Goal: Information Seeking & Learning: Learn about a topic

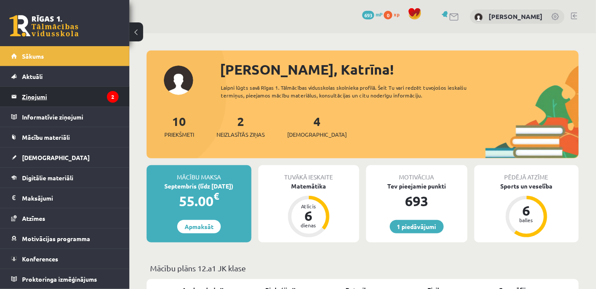
click at [51, 93] on legend "Ziņojumi 2" at bounding box center [70, 97] width 97 height 20
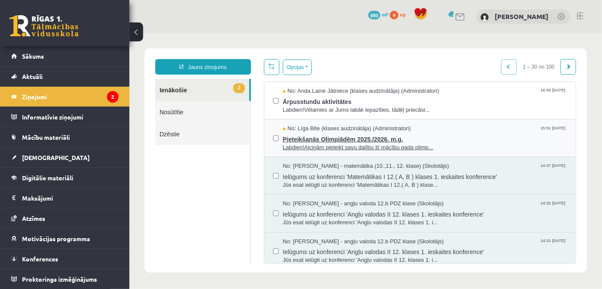
click at [407, 138] on span "Pieteikšanās Olimpiādēm 2025./2026. m.g." at bounding box center [425, 137] width 285 height 11
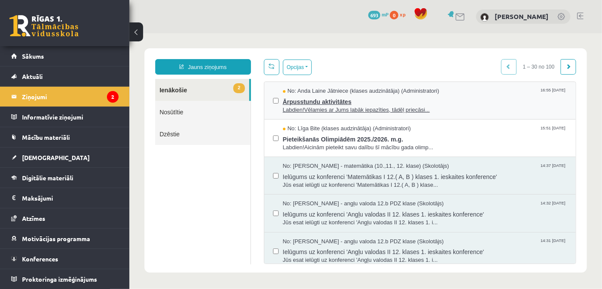
click at [389, 109] on span "Labdien!Vēlamies ar Jums labāk iepazīties, tādēļ priecāsi..." at bounding box center [425, 110] width 285 height 8
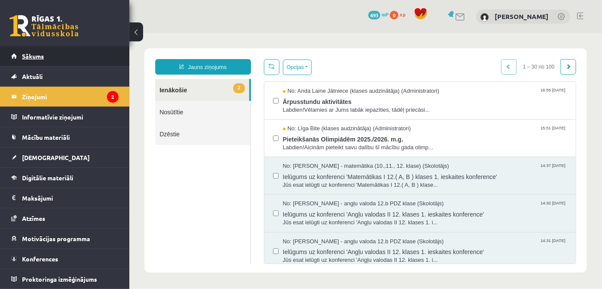
click at [41, 48] on link "Sākums" at bounding box center [64, 56] width 107 height 20
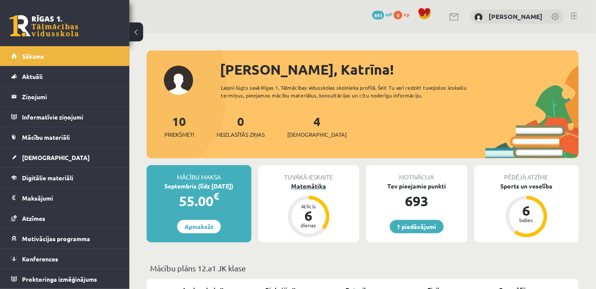
click at [315, 188] on div "Matemātika" at bounding box center [308, 186] width 101 height 9
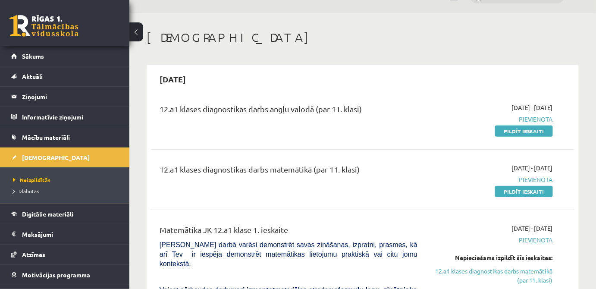
scroll to position [39, 0]
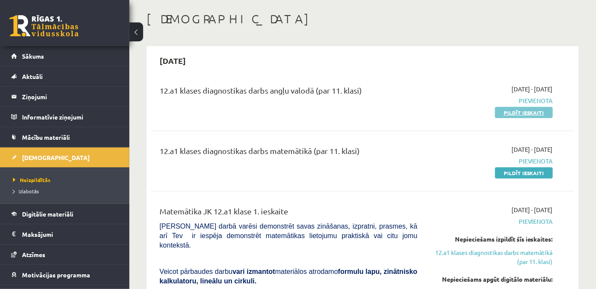
click at [512, 115] on link "Pildīt ieskaiti" at bounding box center [524, 112] width 58 height 11
click at [506, 171] on link "Pildīt ieskaiti" at bounding box center [524, 172] width 58 height 11
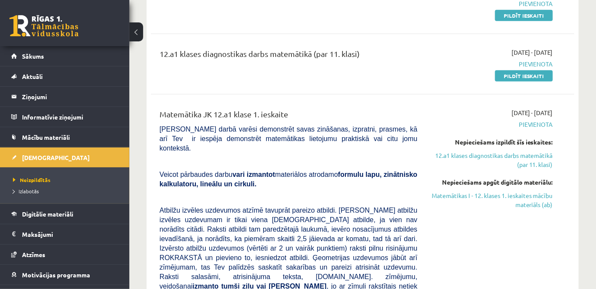
scroll to position [78, 0]
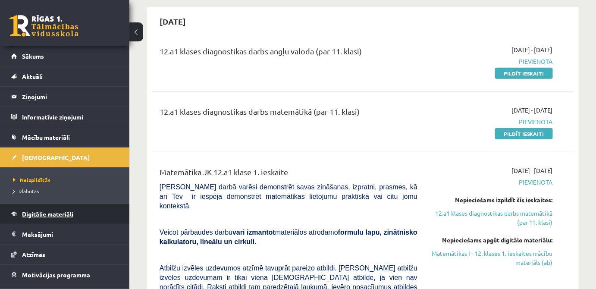
click at [60, 212] on span "Digitālie materiāli" at bounding box center [47, 214] width 51 height 8
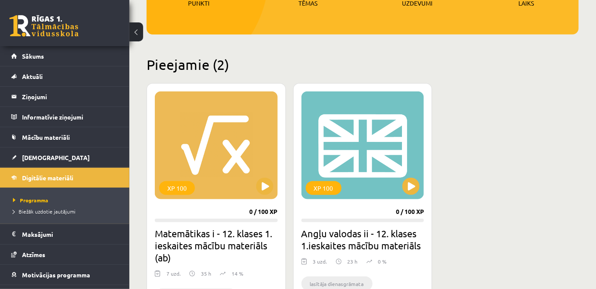
scroll to position [235, 0]
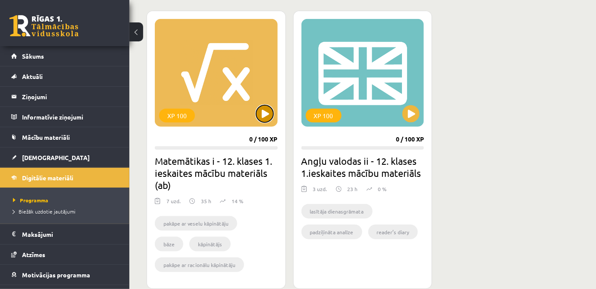
click at [259, 117] on button at bounding box center [264, 113] width 17 height 17
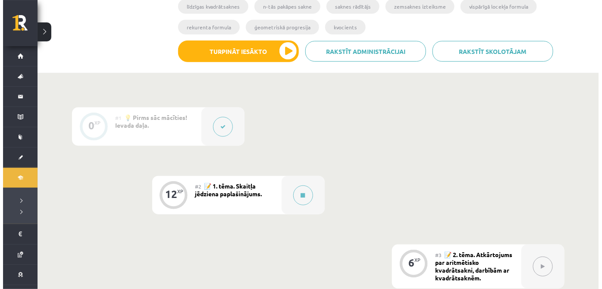
scroll to position [196, 0]
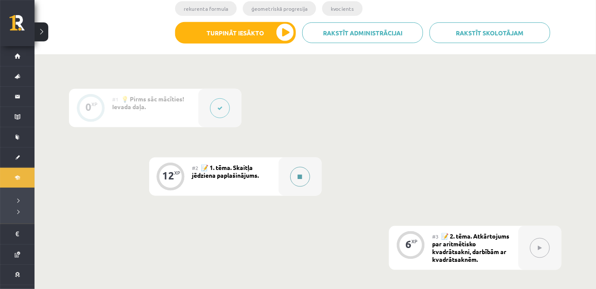
click at [294, 168] on button at bounding box center [300, 177] width 20 height 20
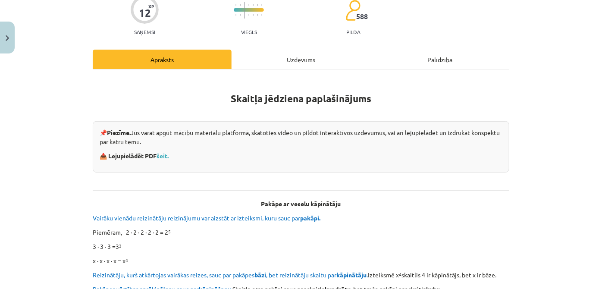
scroll to position [78, 0]
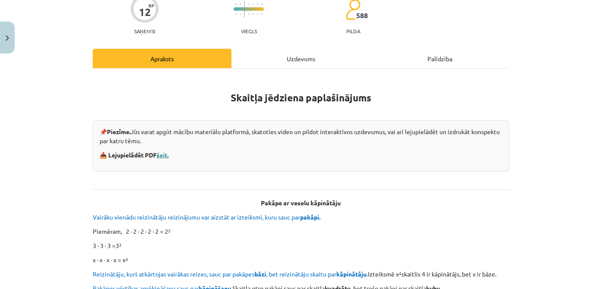
click at [167, 153] on link "šeit." at bounding box center [163, 155] width 12 height 8
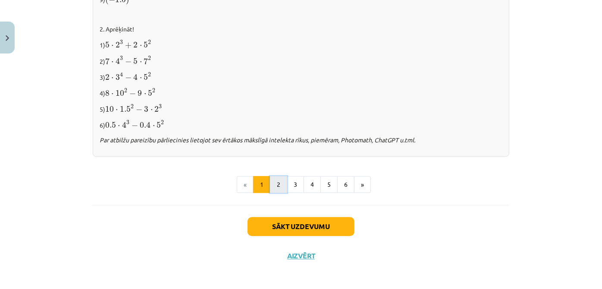
click at [273, 180] on button "2" at bounding box center [278, 184] width 17 height 17
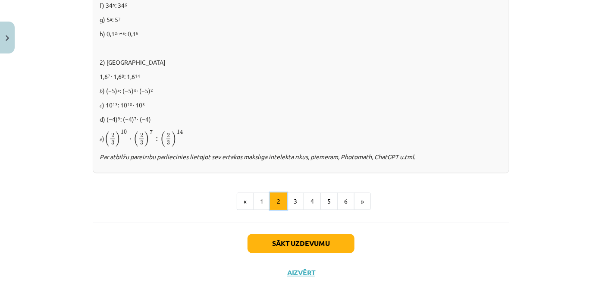
scroll to position [625, 0]
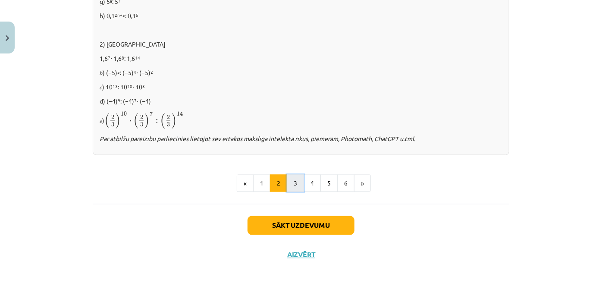
click at [290, 178] on button "3" at bounding box center [295, 183] width 17 height 17
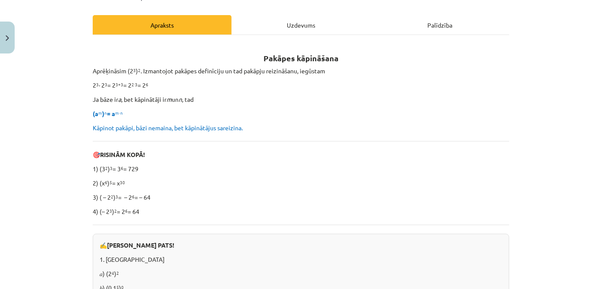
scroll to position [76, 0]
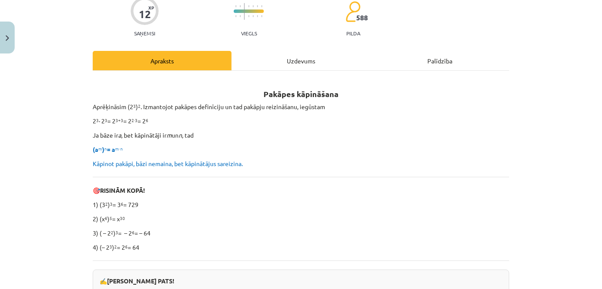
click at [270, 63] on div "Uzdevums" at bounding box center [301, 60] width 139 height 19
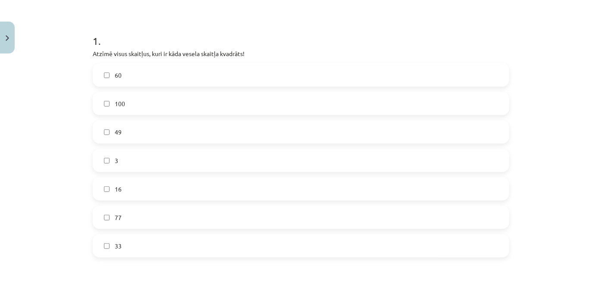
scroll to position [106, 0]
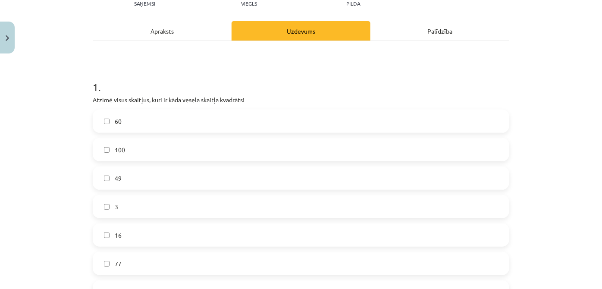
click at [182, 25] on div "Apraksts" at bounding box center [162, 30] width 139 height 19
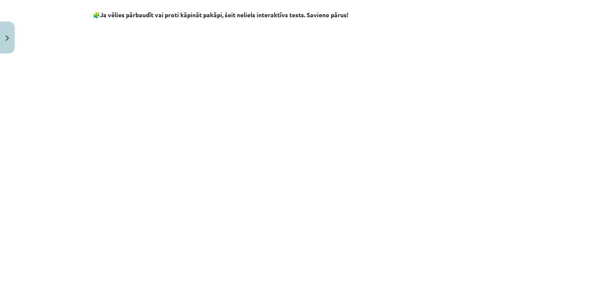
scroll to position [643, 0]
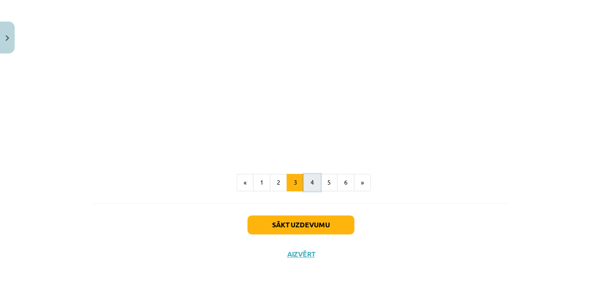
click at [311, 184] on button "4" at bounding box center [312, 182] width 17 height 17
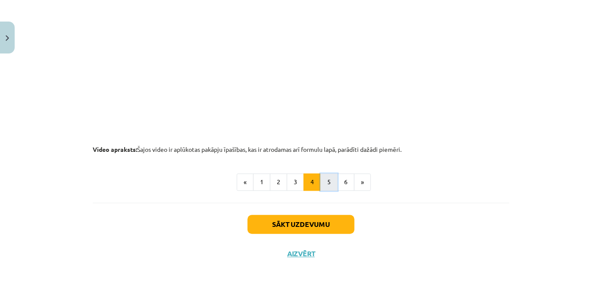
click at [331, 174] on button "5" at bounding box center [329, 181] width 17 height 17
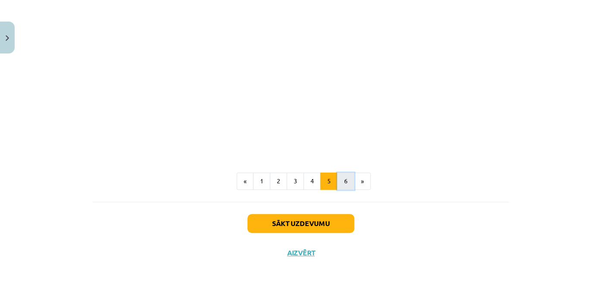
click at [346, 176] on button "6" at bounding box center [345, 181] width 17 height 17
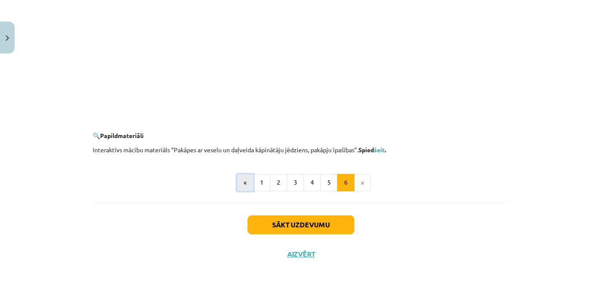
click at [246, 182] on button "«" at bounding box center [245, 182] width 17 height 17
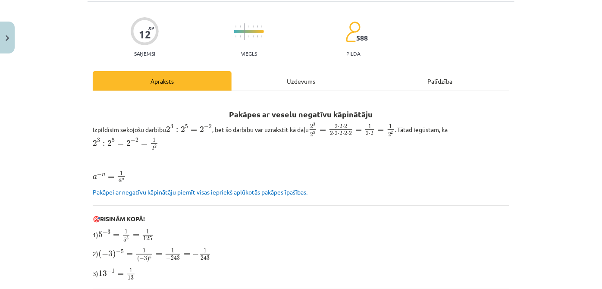
scroll to position [0, 0]
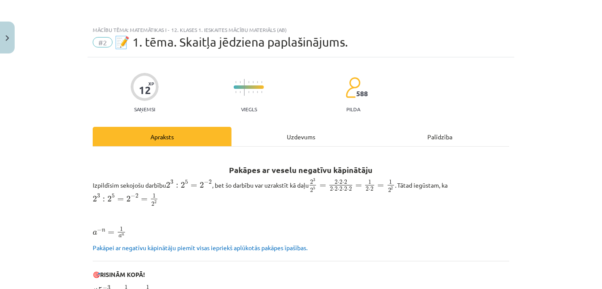
click at [286, 129] on div "Uzdevums" at bounding box center [301, 136] width 139 height 19
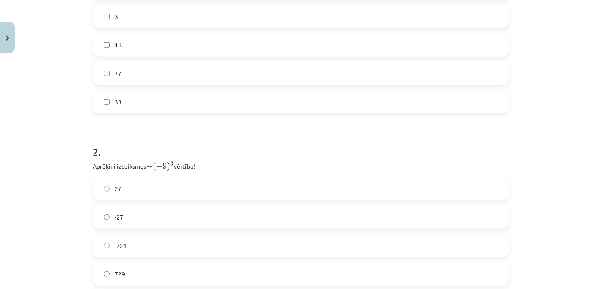
scroll to position [335, 0]
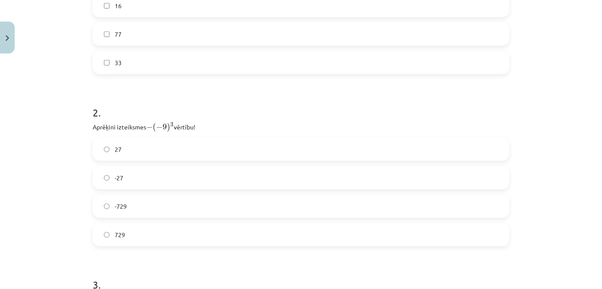
click at [147, 155] on label "27" at bounding box center [301, 150] width 415 height 22
click at [164, 235] on label "729" at bounding box center [301, 235] width 415 height 22
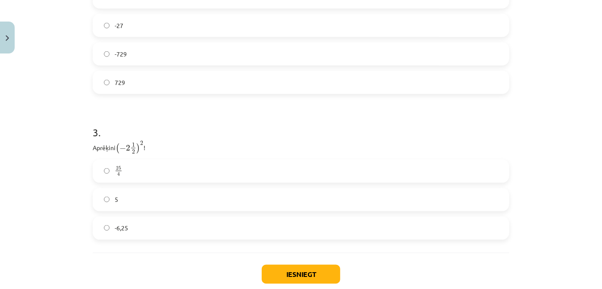
scroll to position [532, 0]
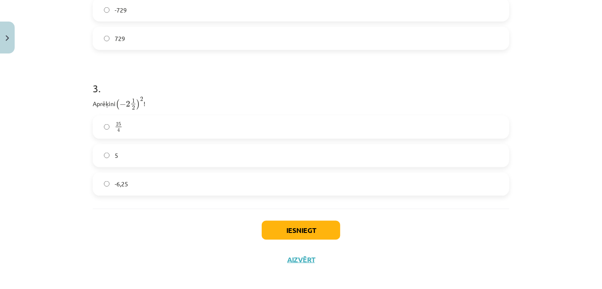
click at [152, 120] on label "25 4 25 4" at bounding box center [301, 128] width 415 height 22
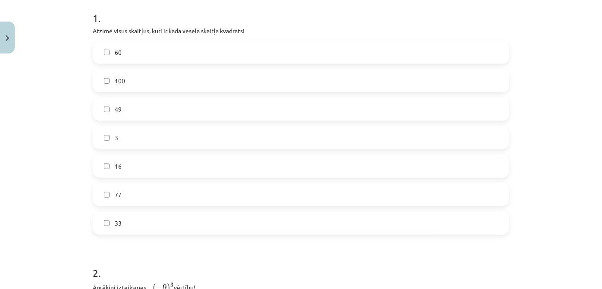
scroll to position [139, 0]
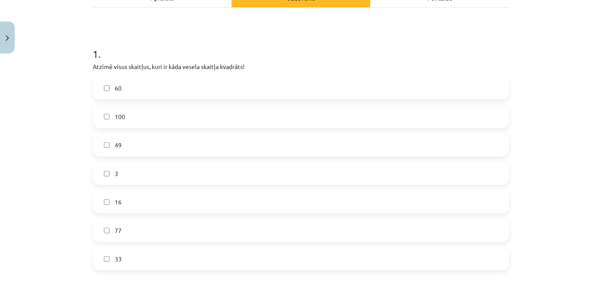
click at [123, 117] on label "100" at bounding box center [301, 117] width 415 height 22
click at [132, 145] on label "49" at bounding box center [301, 145] width 415 height 22
click at [133, 202] on label "16" at bounding box center [301, 202] width 415 height 22
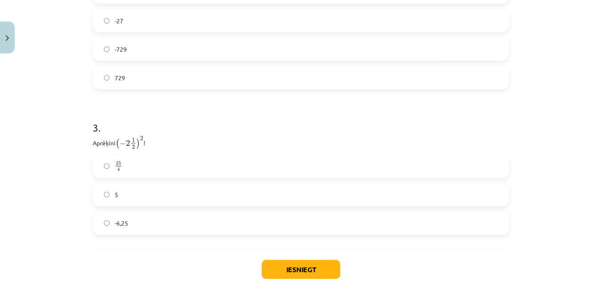
scroll to position [537, 0]
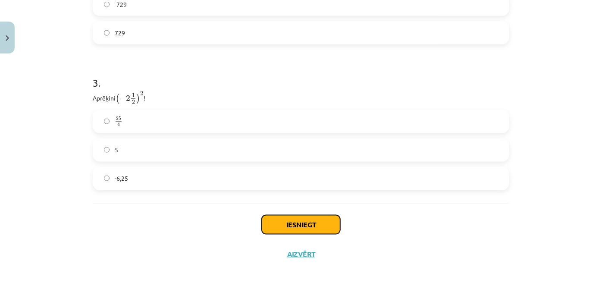
click at [306, 231] on button "Iesniegt" at bounding box center [301, 224] width 79 height 19
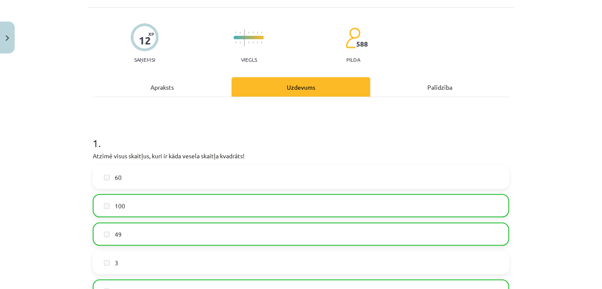
scroll to position [0, 0]
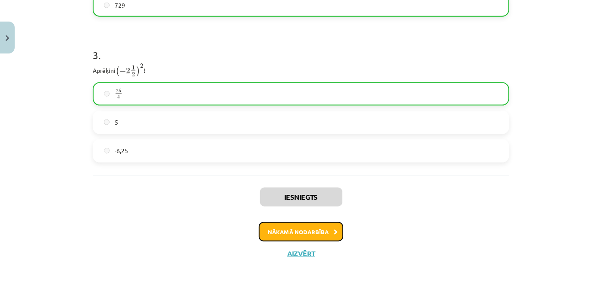
click at [325, 234] on button "Nākamā nodarbība" at bounding box center [301, 232] width 85 height 20
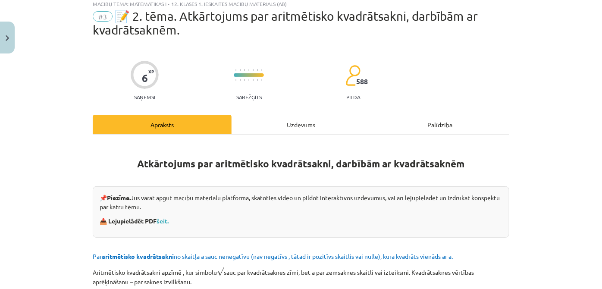
scroll to position [22, 0]
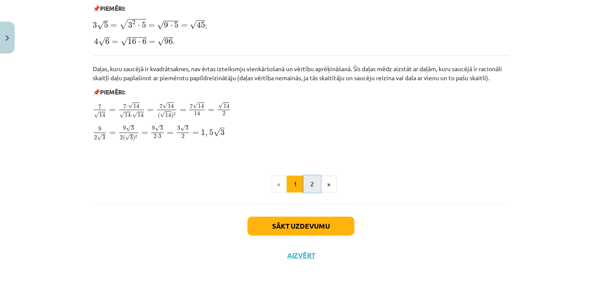
click at [311, 182] on button "2" at bounding box center [312, 184] width 17 height 17
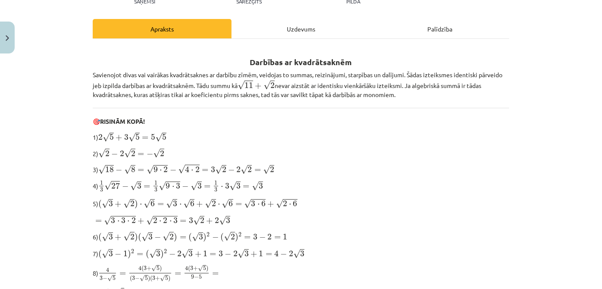
scroll to position [0, 0]
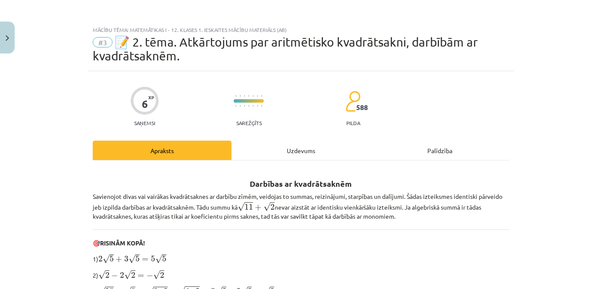
click at [281, 150] on div "Uzdevums" at bounding box center [301, 150] width 139 height 19
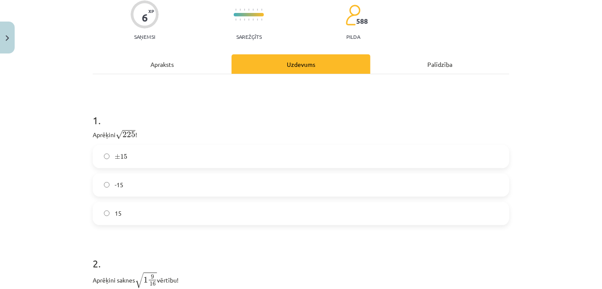
scroll to position [85, 0]
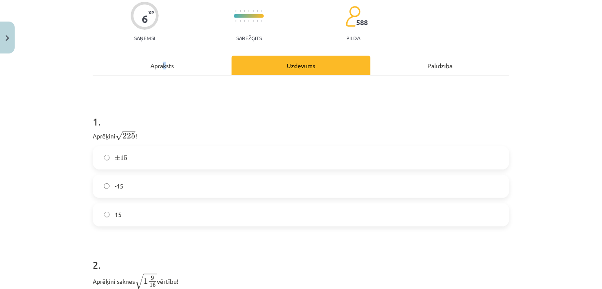
drag, startPoint x: 163, startPoint y: 63, endPoint x: 166, endPoint y: 67, distance: 4.7
click at [164, 66] on div "Apraksts" at bounding box center [162, 65] width 139 height 19
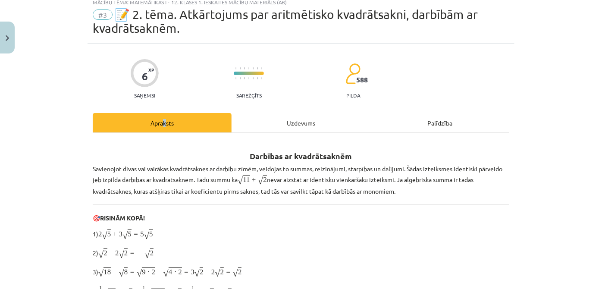
scroll to position [22, 0]
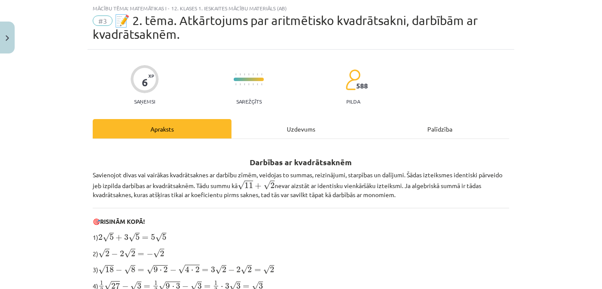
drag, startPoint x: 270, startPoint y: 130, endPoint x: 262, endPoint y: 126, distance: 8.7
click at [268, 130] on div "Uzdevums" at bounding box center [301, 128] width 139 height 19
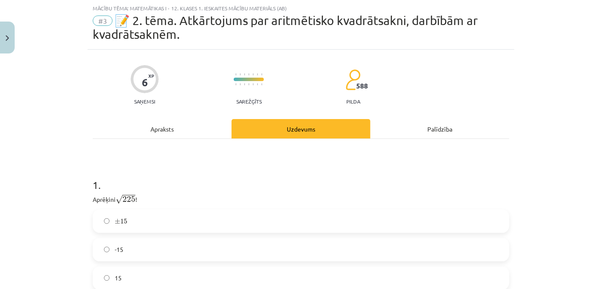
drag, startPoint x: 177, startPoint y: 121, endPoint x: 173, endPoint y: 1, distance: 120.0
click at [177, 120] on div "Apraksts" at bounding box center [162, 128] width 139 height 19
